Goal: Navigation & Orientation: Go to known website

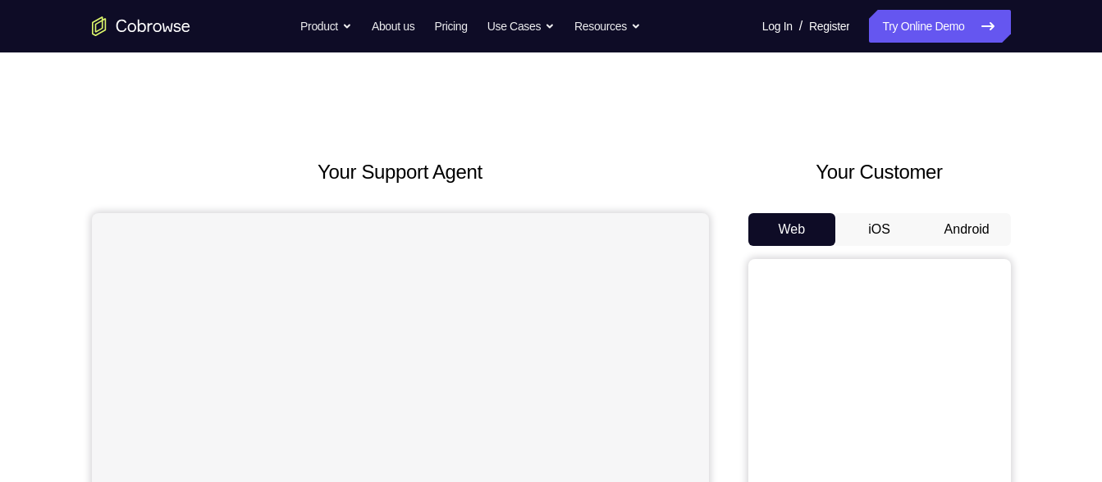
click at [949, 227] on button "Android" at bounding box center [967, 229] width 88 height 33
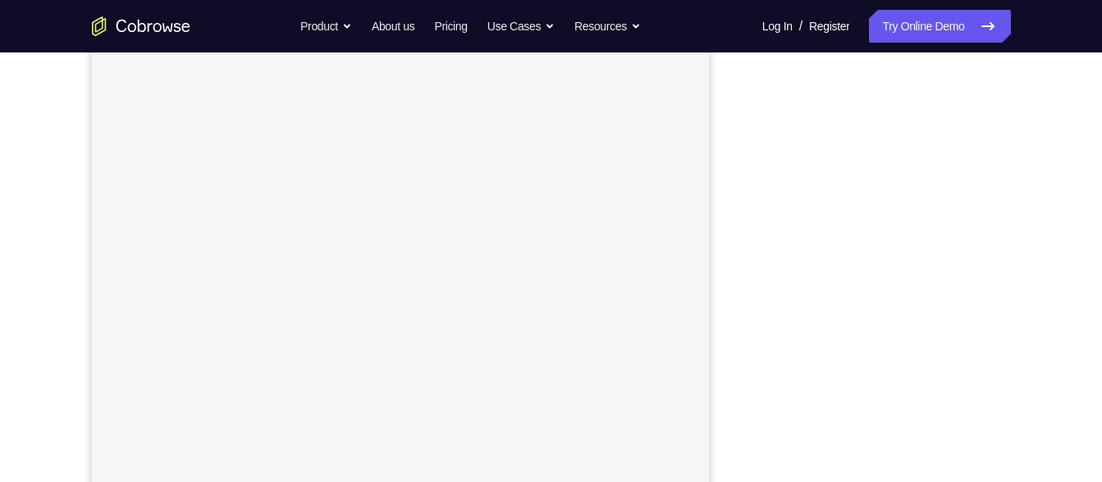
scroll to position [281, 0]
